Goal: Task Accomplishment & Management: Use online tool/utility

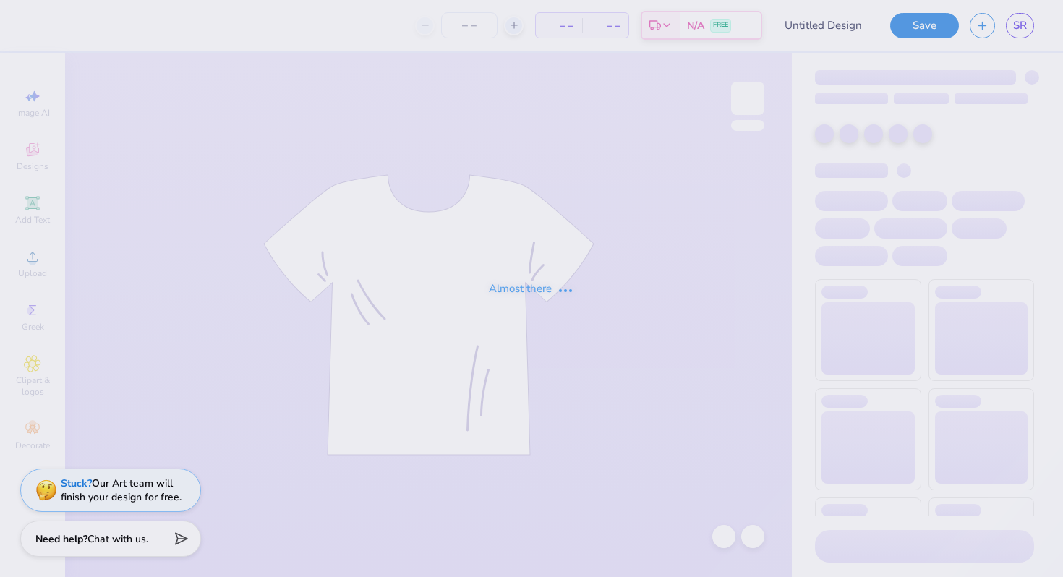
type input "Xisterhood"
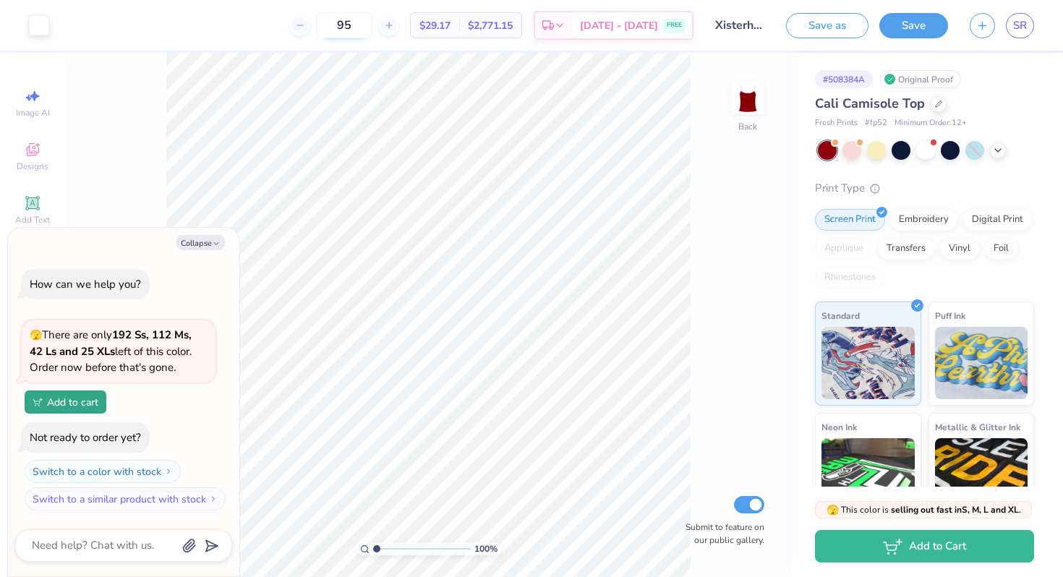
click at [373, 27] on input "95" at bounding box center [344, 25] width 56 height 26
type input "9"
type input "123"
type textarea "x"
click at [373, 16] on input "123" at bounding box center [344, 25] width 56 height 26
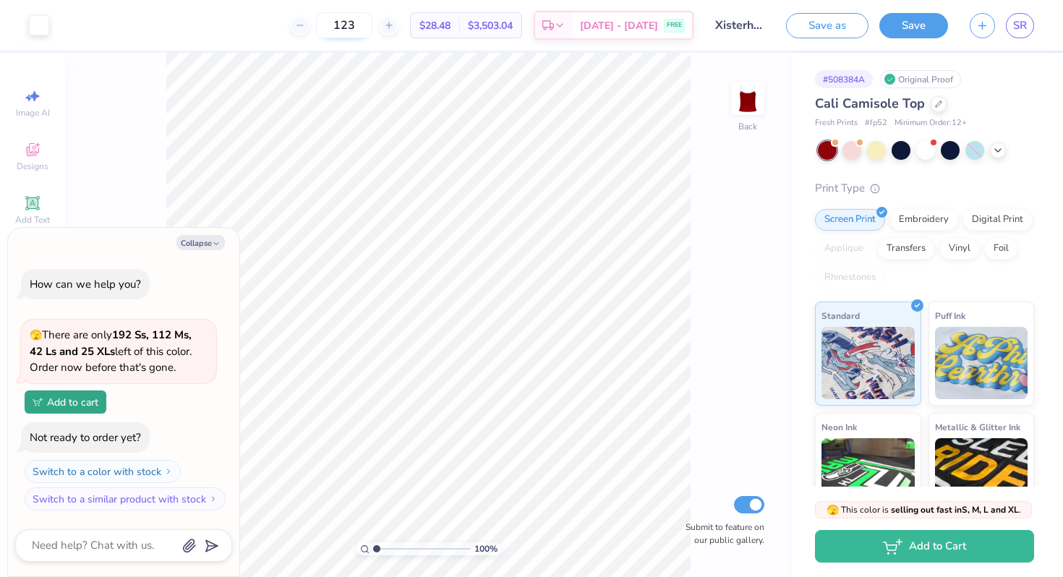
click at [373, 23] on input "123" at bounding box center [344, 25] width 56 height 26
type input "1"
type input "9"
type input "1"
type input "9"
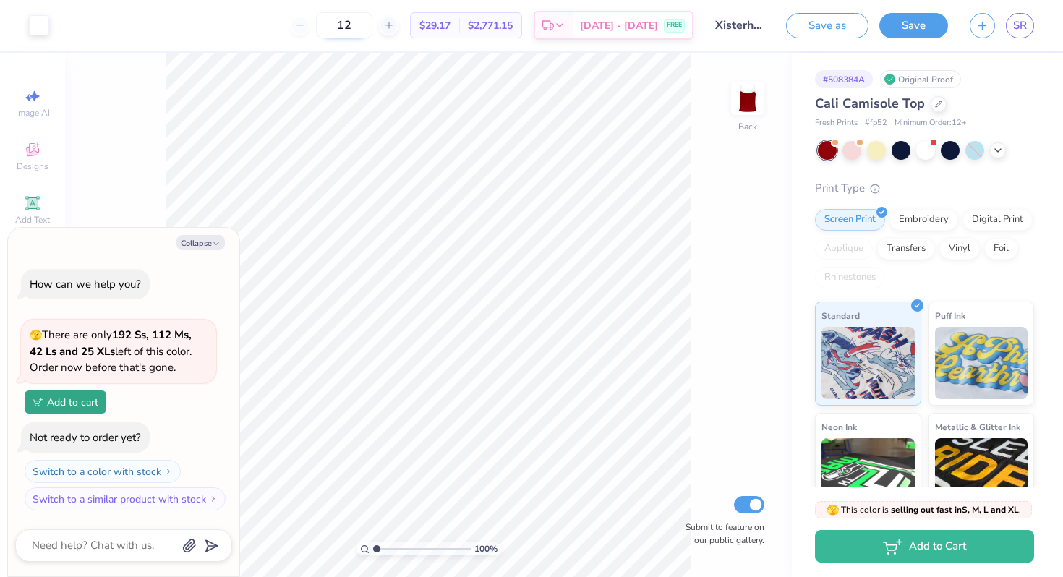
type input "123"
